Goal: Find specific page/section: Find specific page/section

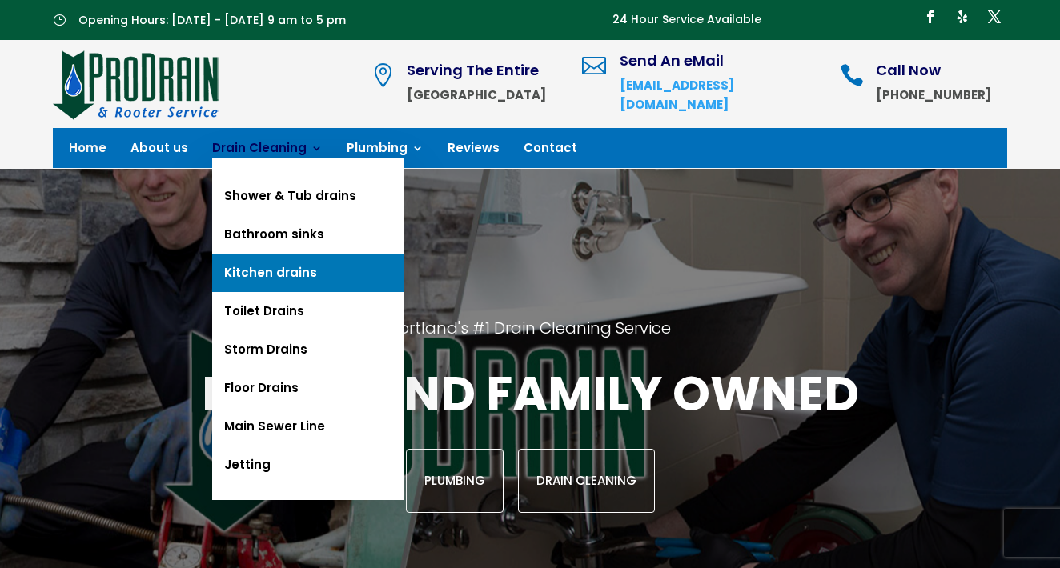
click at [280, 268] on link "Kitchen drains" at bounding box center [308, 273] width 192 height 38
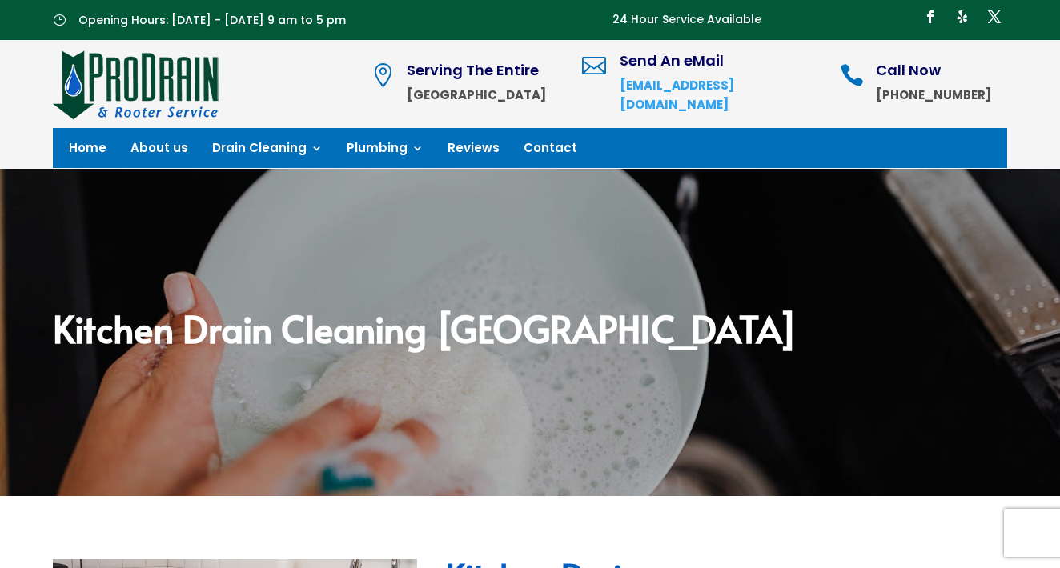
click at [179, 74] on img at bounding box center [136, 84] width 167 height 72
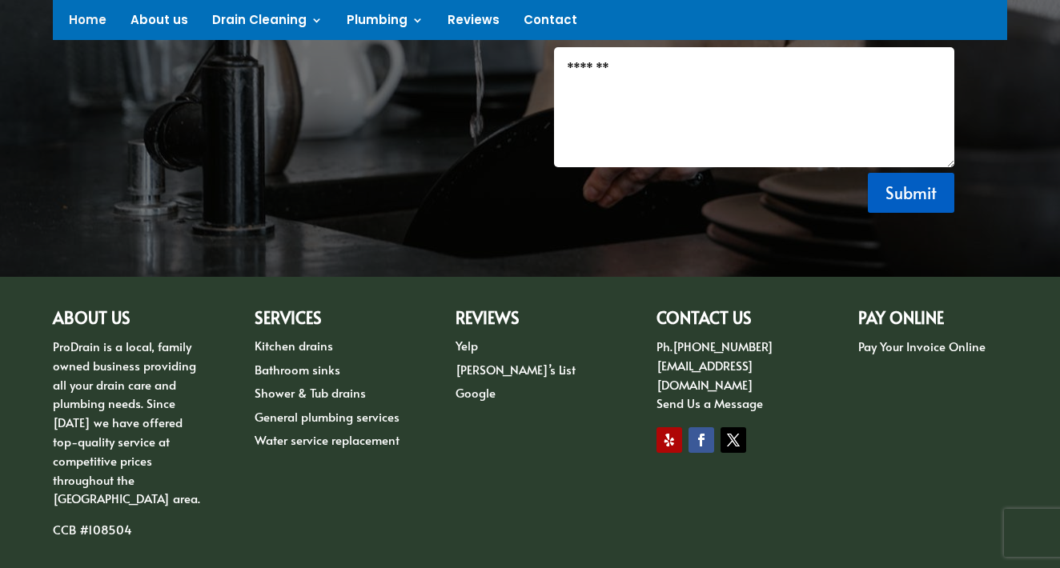
scroll to position [2302, 0]
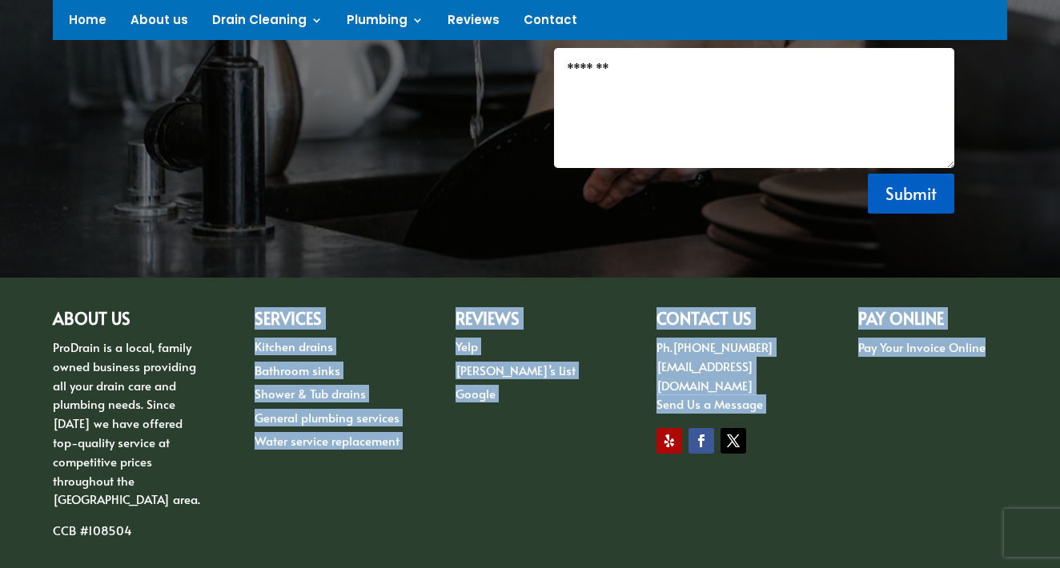
drag, startPoint x: 133, startPoint y: 465, endPoint x: 52, endPoint y: 465, distance: 80.9
click at [52, 465] on div "ABOUT US ProDrain is a local, family owned business providing all your drain ca…" at bounding box center [530, 426] width 1060 height 296
click at [219, 440] on div "ABOUT US ProDrain is a local, family owned business providing all your drain ca…" at bounding box center [530, 426] width 954 height 272
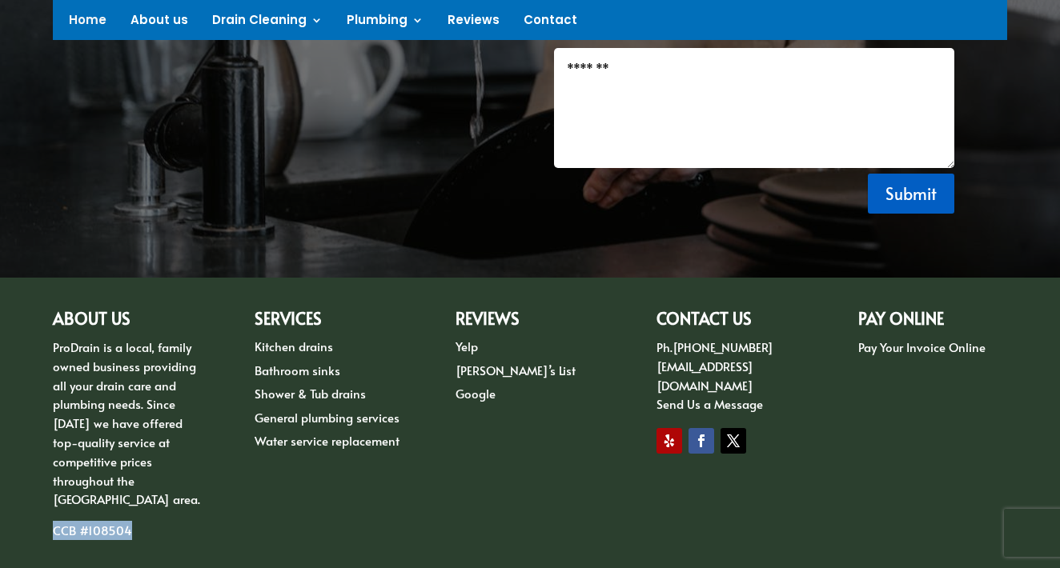
drag, startPoint x: 138, startPoint y: 470, endPoint x: 54, endPoint y: 466, distance: 83.4
click at [54, 521] on p "CCB #108504" at bounding box center [127, 530] width 149 height 19
copy span "CCB #108504"
click at [177, 455] on p "ProDrain is a local, family owned business providing all your drain care and pl…" at bounding box center [127, 429] width 149 height 183
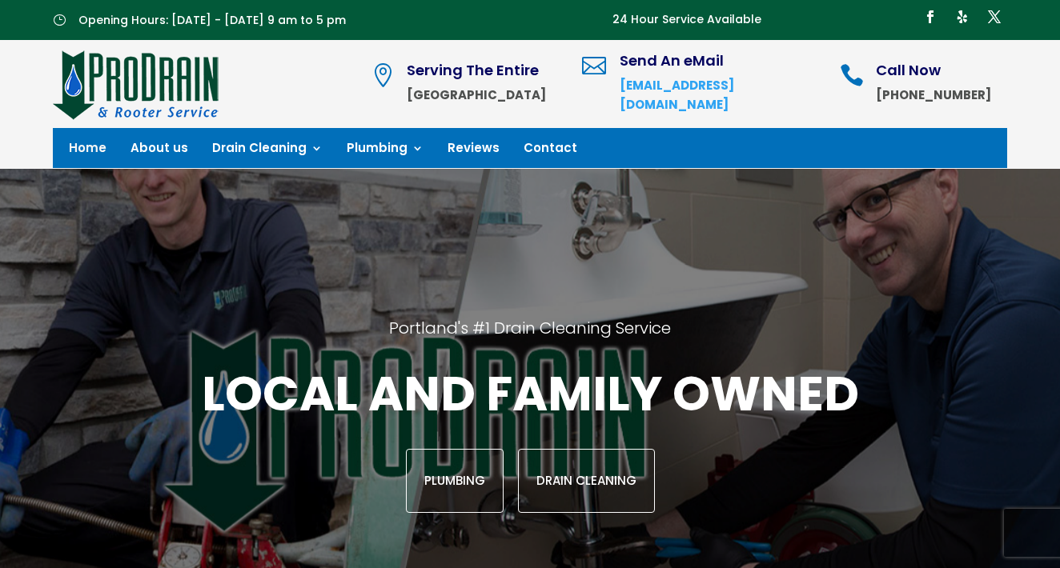
scroll to position [0, 0]
click at [163, 151] on link "About us" at bounding box center [159, 152] width 58 height 18
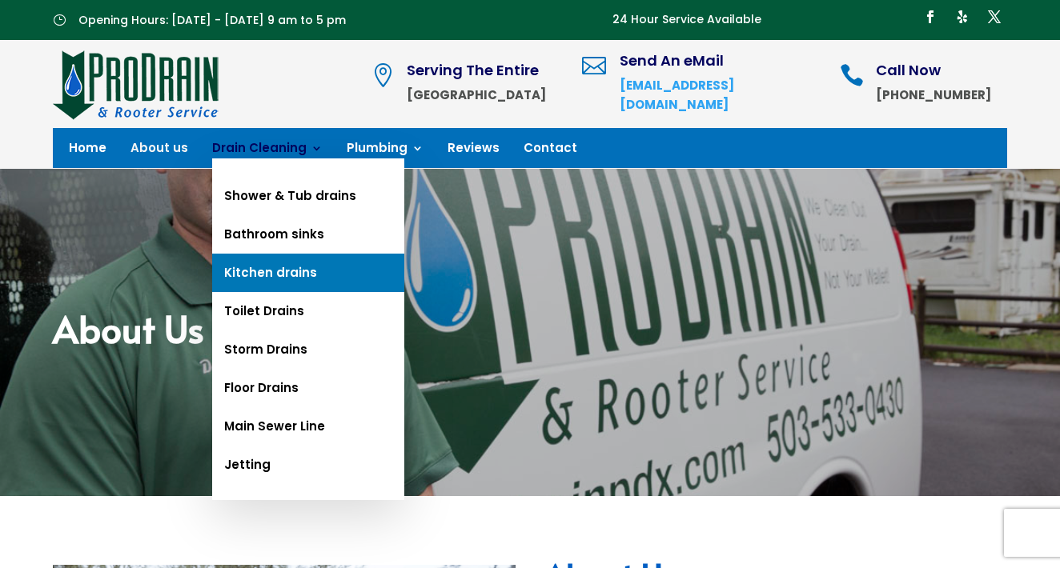
click at [283, 273] on link "Kitchen drains" at bounding box center [308, 273] width 192 height 38
